Goal: Task Accomplishment & Management: Use online tool/utility

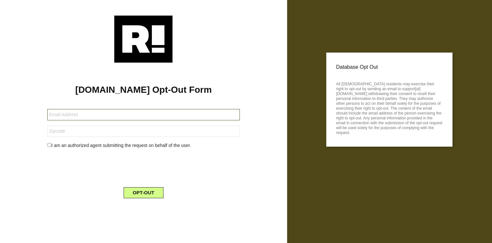
click at [103, 116] on input "text" at bounding box center [143, 114] width 193 height 11
type input "[EMAIL_ADDRESS][DOMAIN_NAME]"
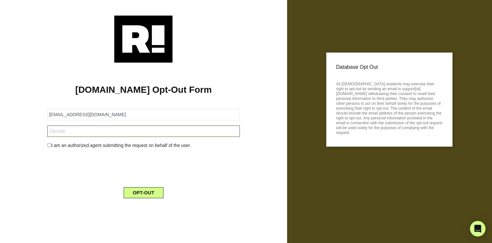
click at [89, 131] on input "text" at bounding box center [143, 130] width 193 height 11
type input "02052"
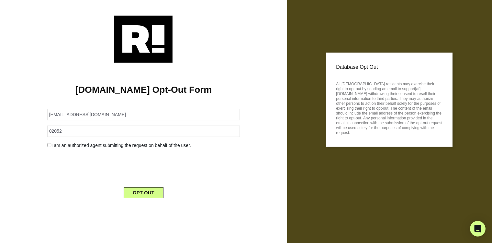
click at [47, 144] on input "checkbox" at bounding box center [49, 145] width 4 height 4
click at [49, 144] on input "checkbox" at bounding box center [49, 145] width 4 height 4
checkbox input "false"
click at [141, 190] on button "OPT-OUT" at bounding box center [144, 192] width 40 height 11
